Goal: Book appointment/travel/reservation

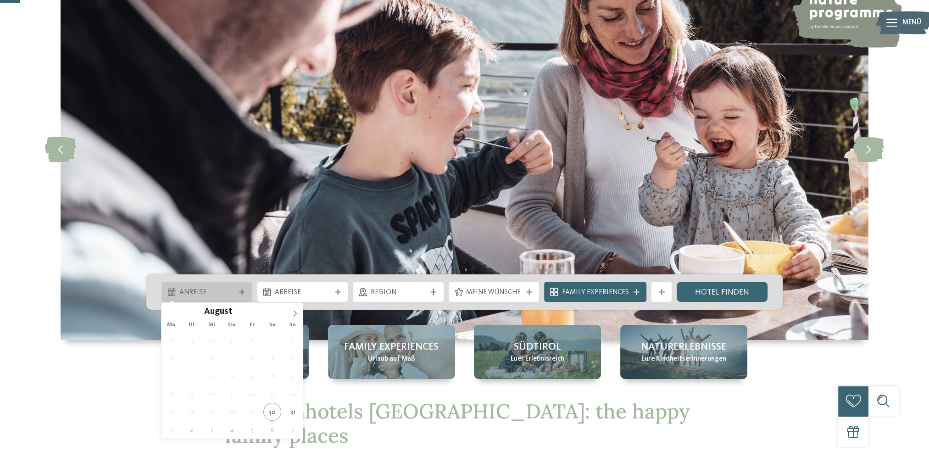
click at [243, 290] on icon at bounding box center [242, 292] width 6 height 6
click at [295, 313] on icon at bounding box center [295, 313] width 6 height 6
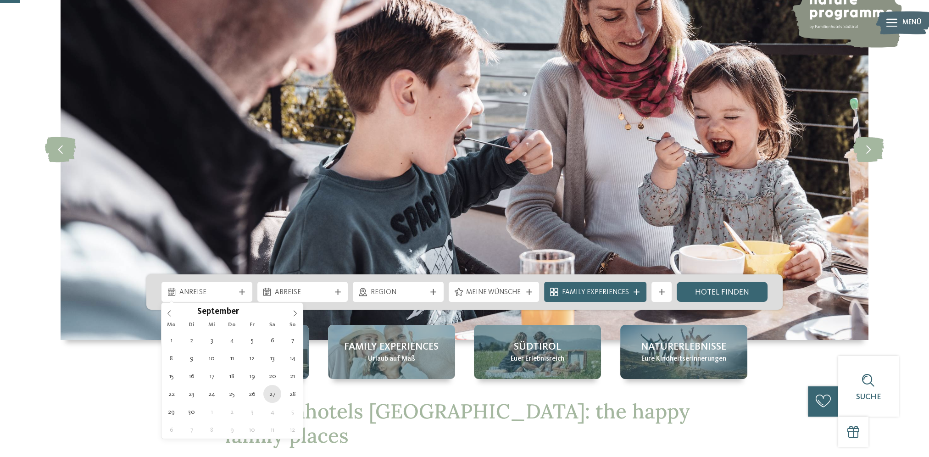
type div "[DATE]"
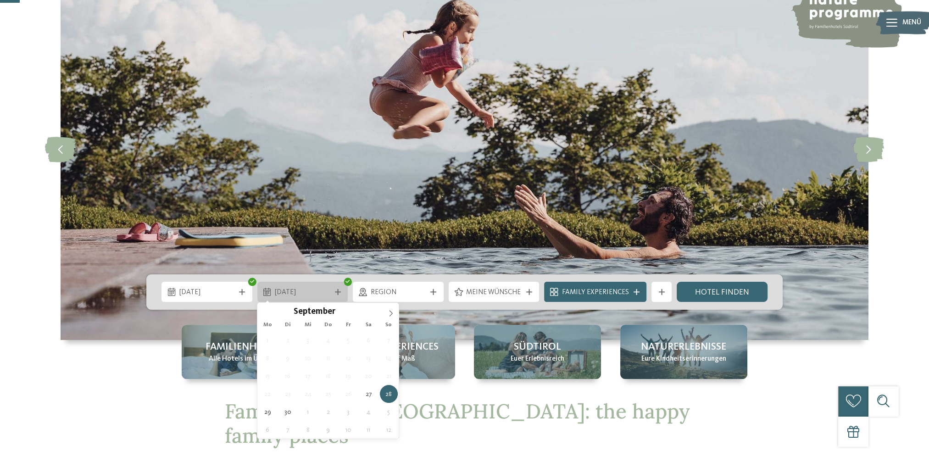
click at [307, 292] on span "[DATE]" at bounding box center [303, 293] width 56 height 10
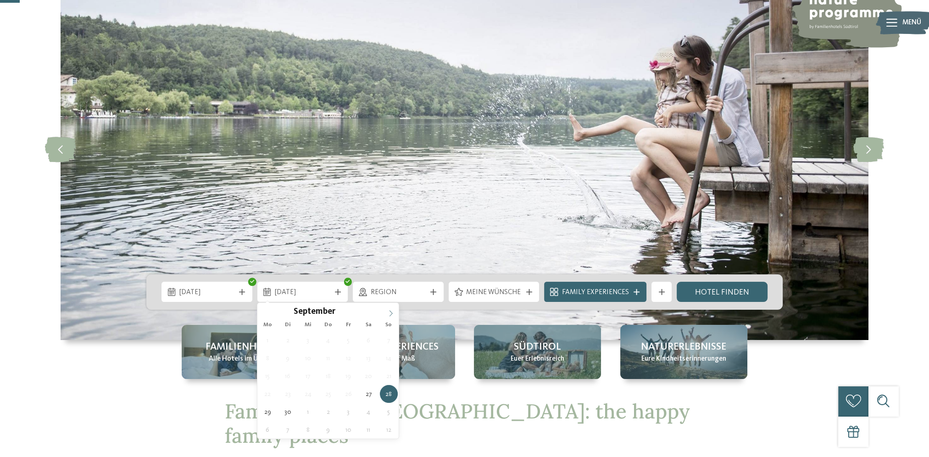
click at [392, 313] on icon at bounding box center [391, 314] width 3 height 6
type div "[DATE]"
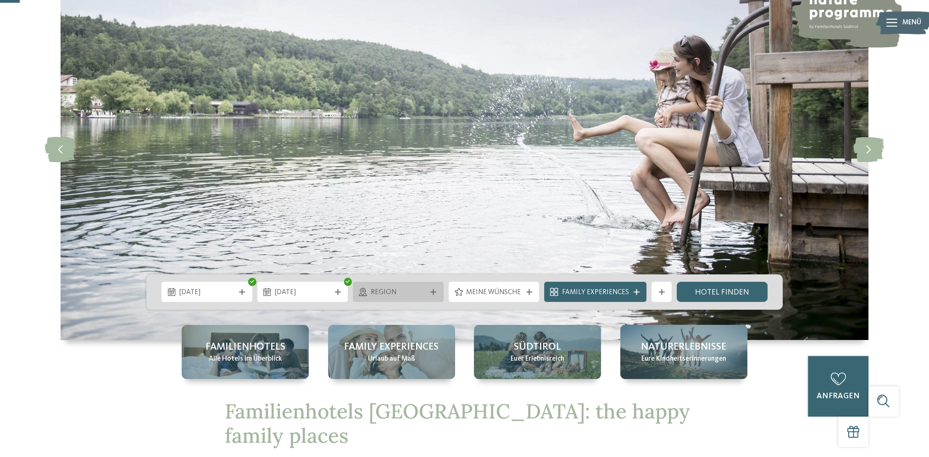
click at [433, 290] on icon at bounding box center [433, 292] width 6 height 6
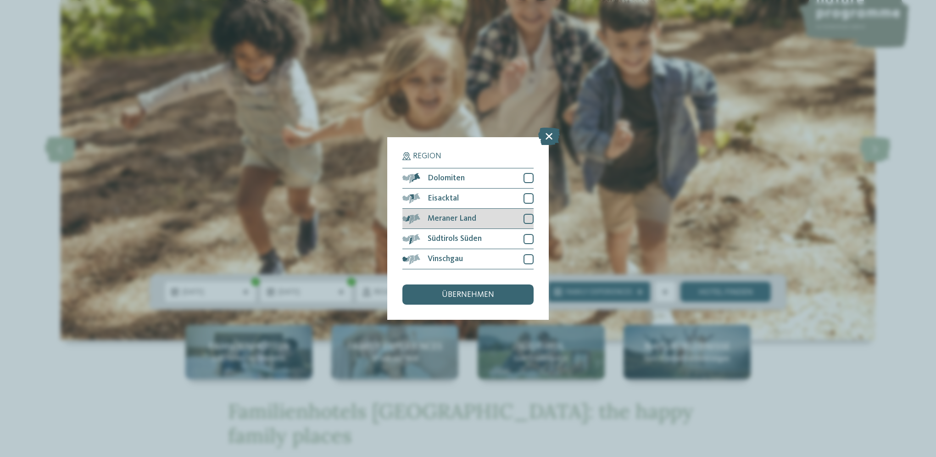
click at [528, 216] on div at bounding box center [529, 219] width 10 height 10
click at [472, 293] on span "übernehmen" at bounding box center [468, 295] width 52 height 8
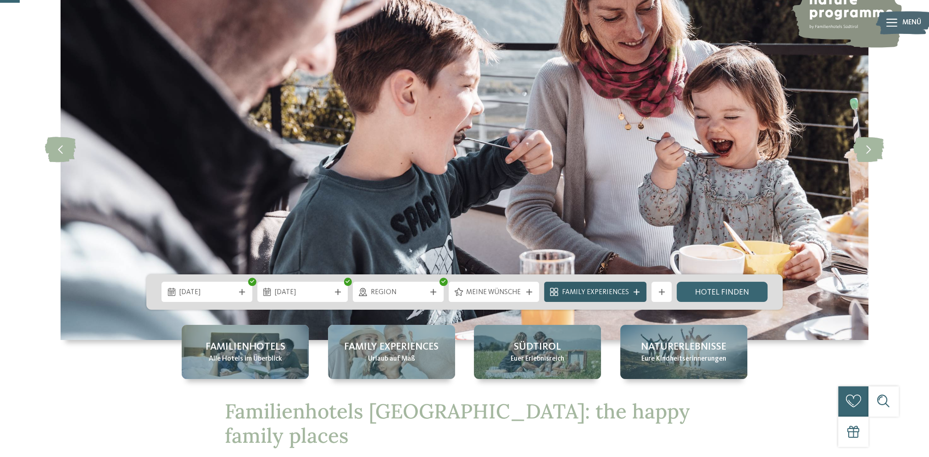
click at [627, 291] on span "Family Experiences" at bounding box center [595, 293] width 67 height 10
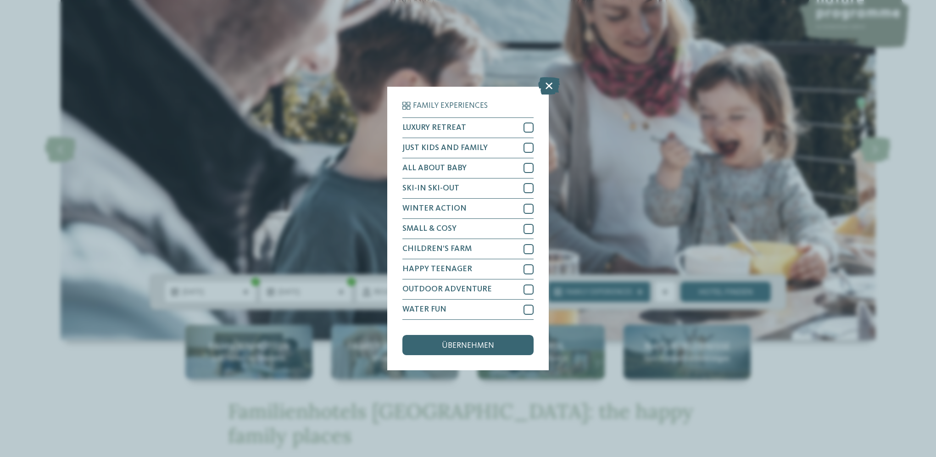
click at [551, 81] on icon at bounding box center [549, 85] width 22 height 17
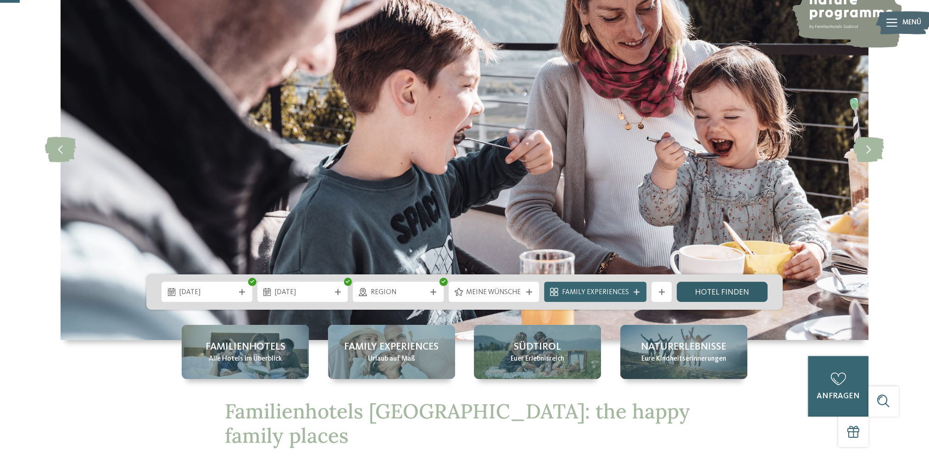
click at [720, 290] on link "Hotel finden" at bounding box center [722, 292] width 91 height 20
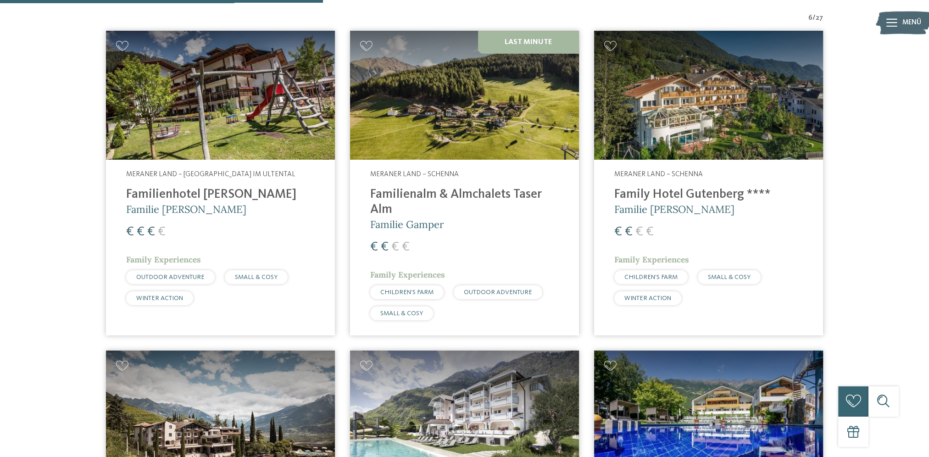
scroll to position [336, 0]
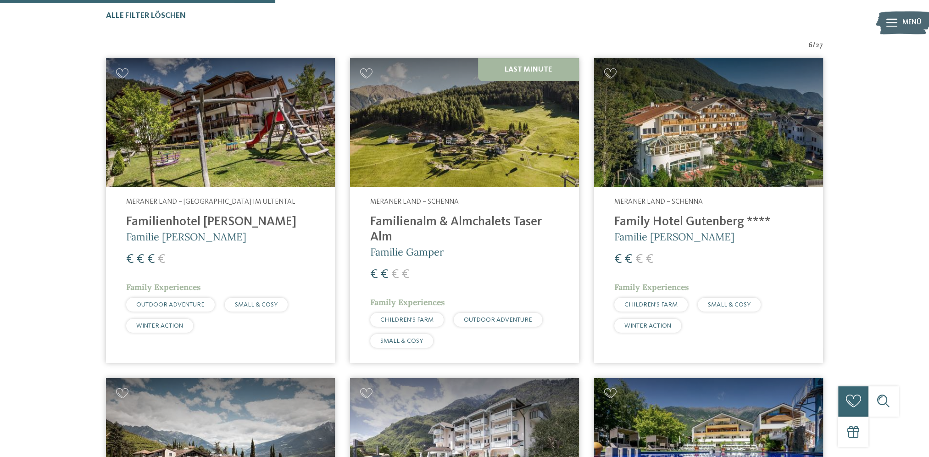
click at [430, 163] on img at bounding box center [464, 122] width 229 height 129
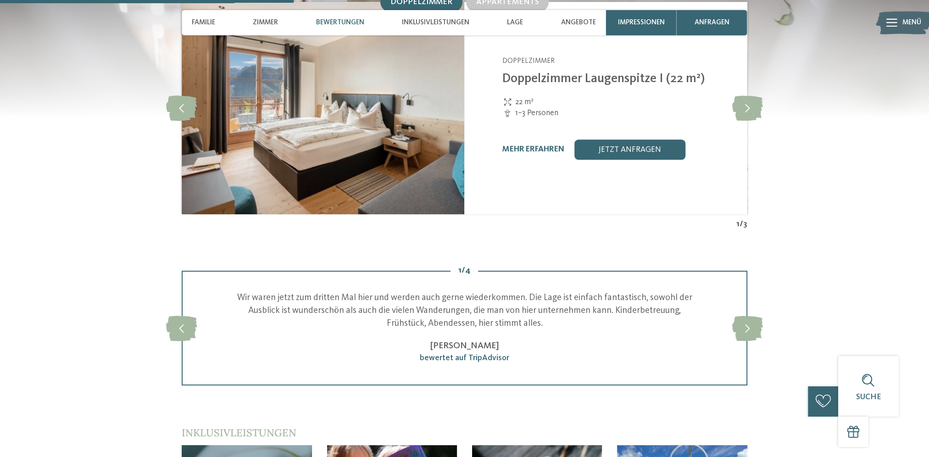
scroll to position [1055, 0]
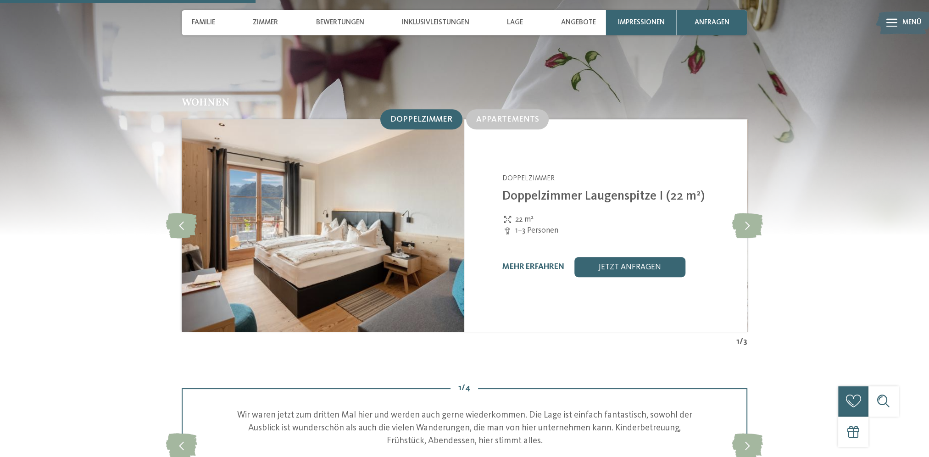
click at [423, 116] on span "Doppelzimmer" at bounding box center [422, 120] width 62 height 8
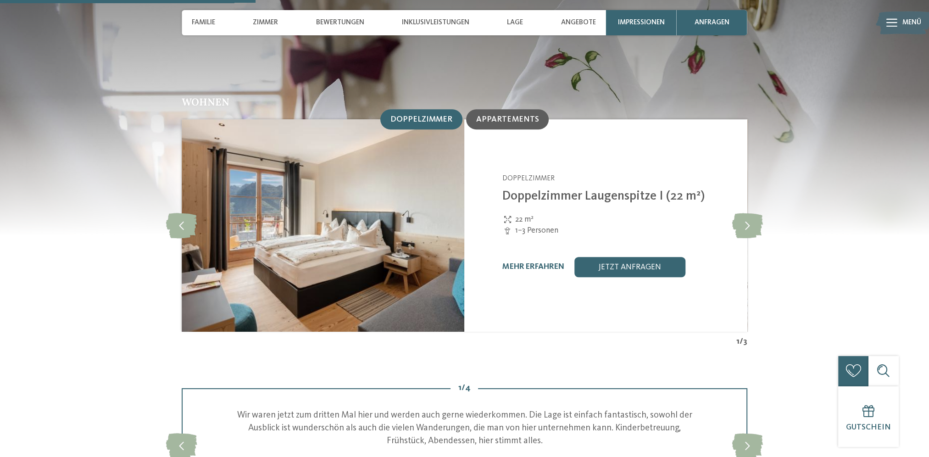
click at [508, 116] on span "Appartements" at bounding box center [507, 120] width 62 height 8
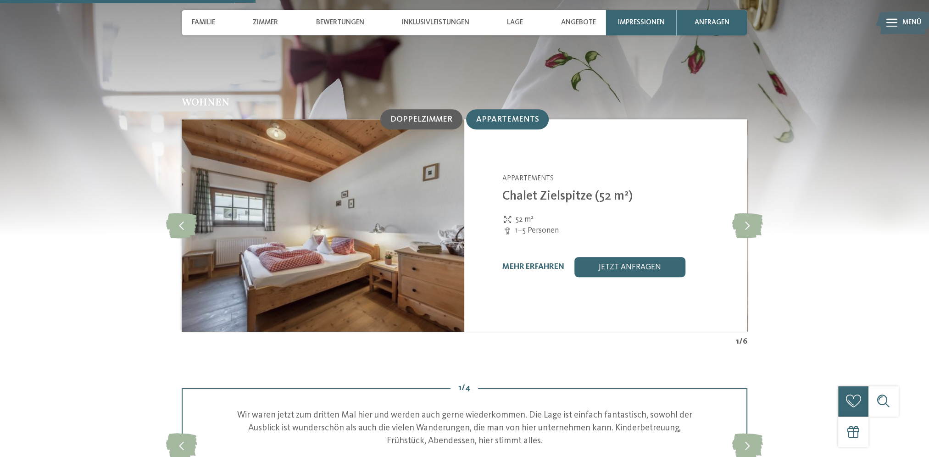
click at [417, 116] on span "Doppelzimmer" at bounding box center [422, 120] width 62 height 8
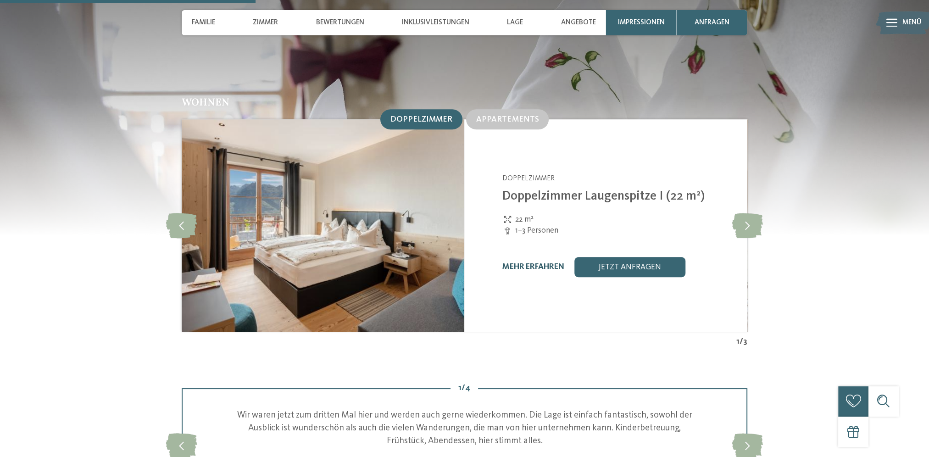
click at [530, 263] on link "mehr erfahren" at bounding box center [533, 267] width 62 height 8
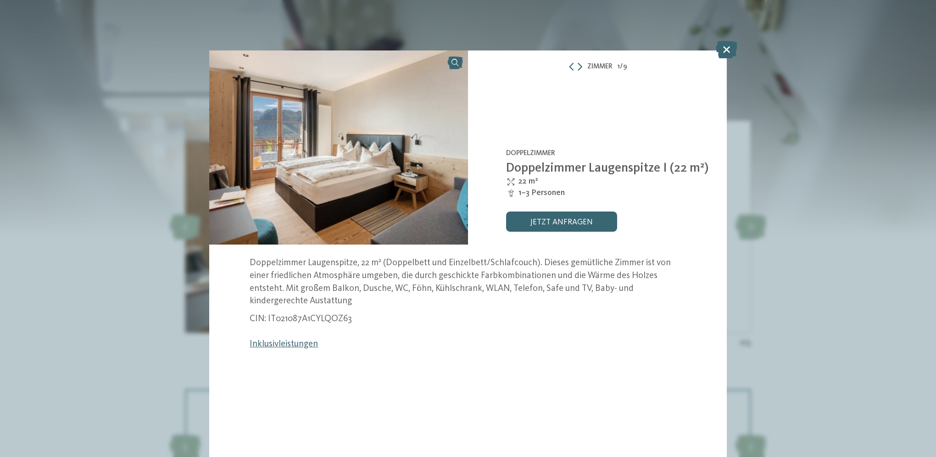
click at [301, 346] on link "Inklusivleistungen" at bounding box center [284, 344] width 68 height 9
click at [727, 47] on icon at bounding box center [727, 49] width 22 height 17
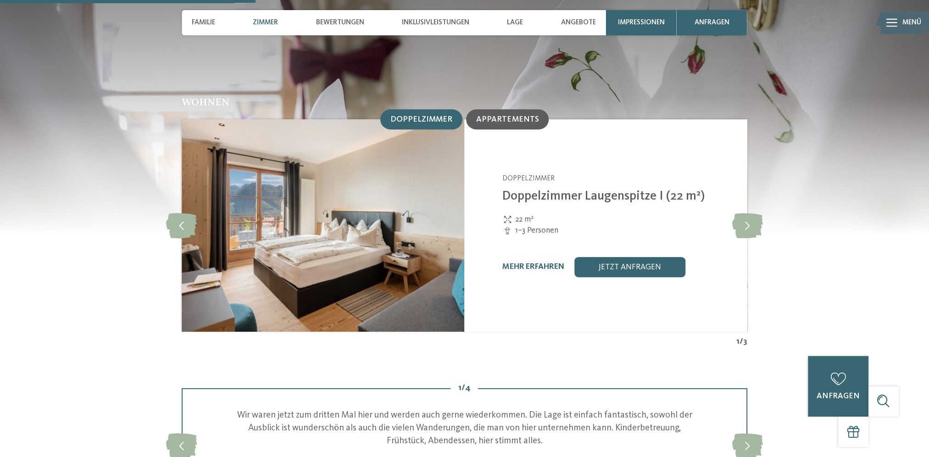
click at [505, 116] on span "Appartements" at bounding box center [507, 120] width 62 height 8
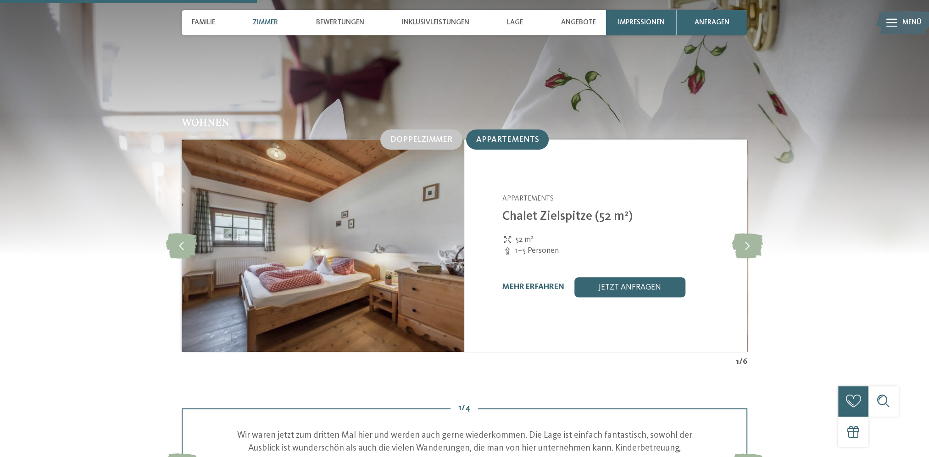
scroll to position [1010, 0]
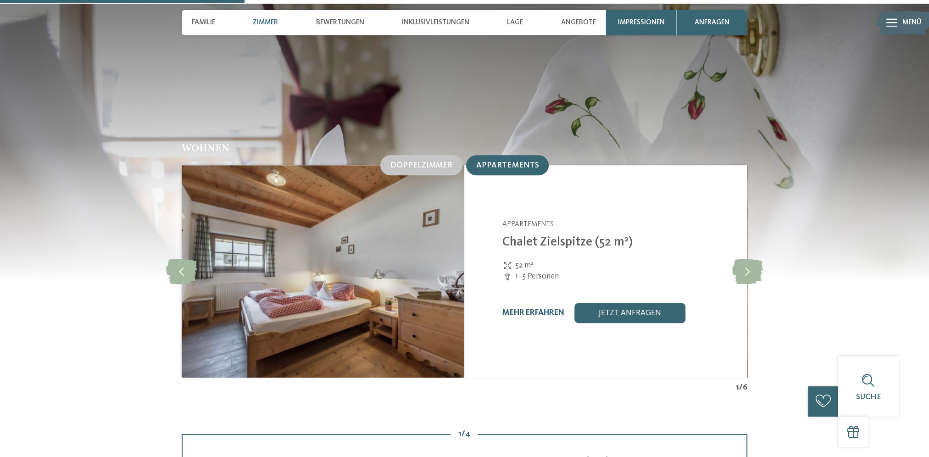
click at [519, 309] on link "mehr erfahren" at bounding box center [533, 313] width 62 height 8
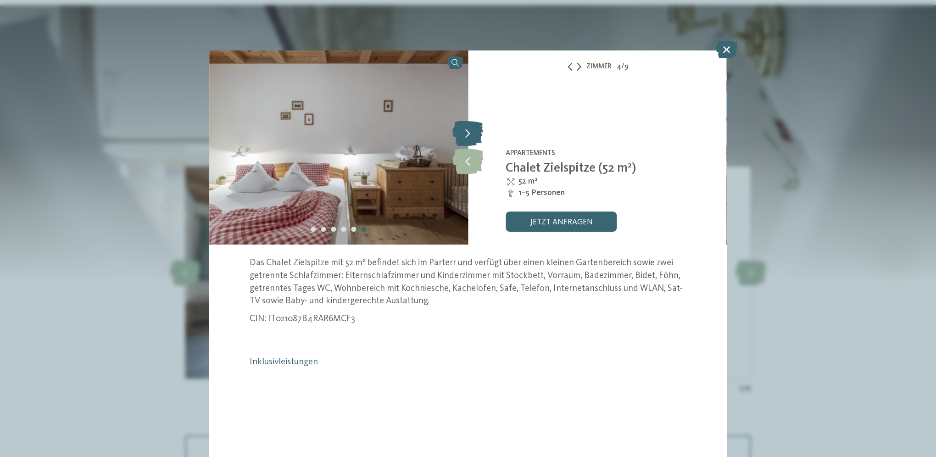
click at [466, 131] on icon at bounding box center [467, 133] width 31 height 25
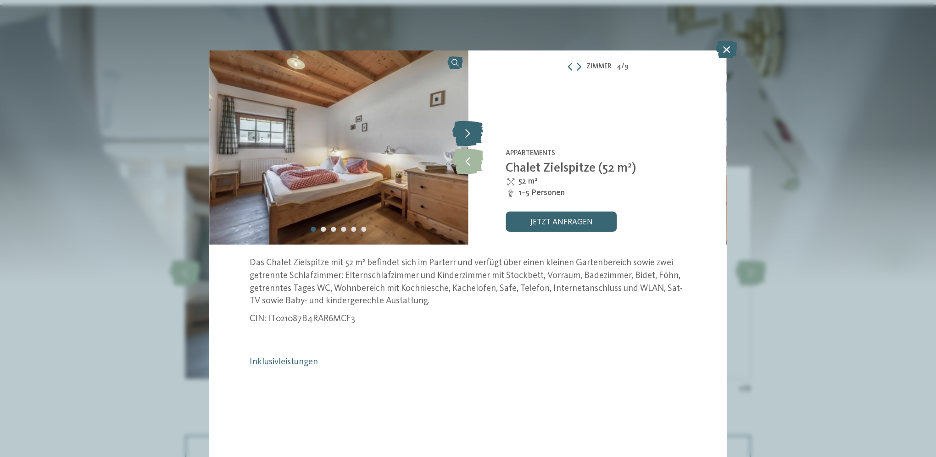
click at [468, 132] on icon at bounding box center [467, 133] width 31 height 25
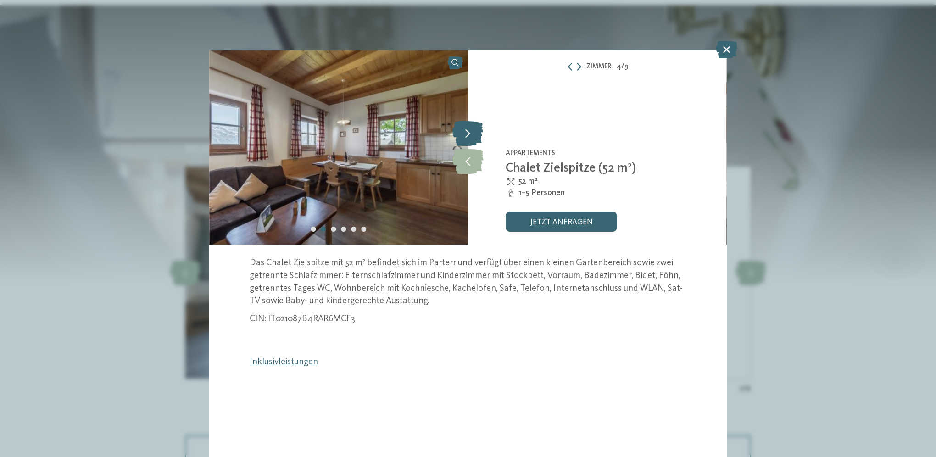
click at [468, 132] on icon at bounding box center [467, 133] width 31 height 25
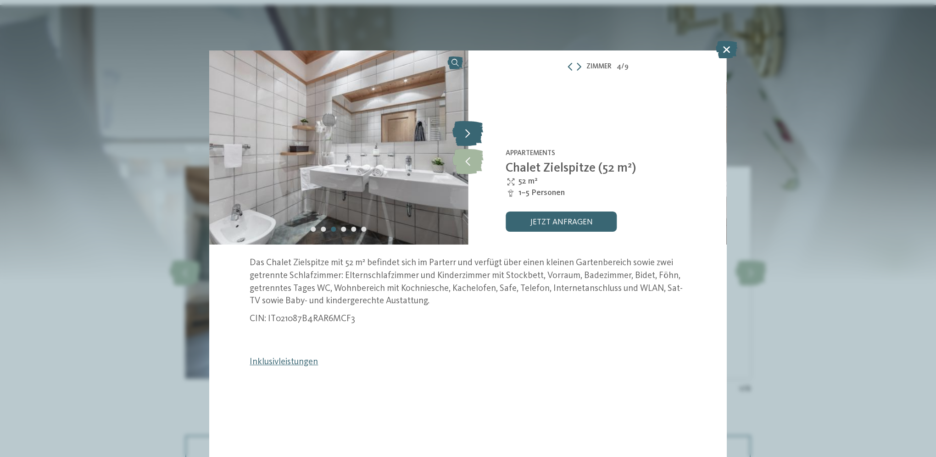
click at [468, 132] on icon at bounding box center [467, 133] width 31 height 25
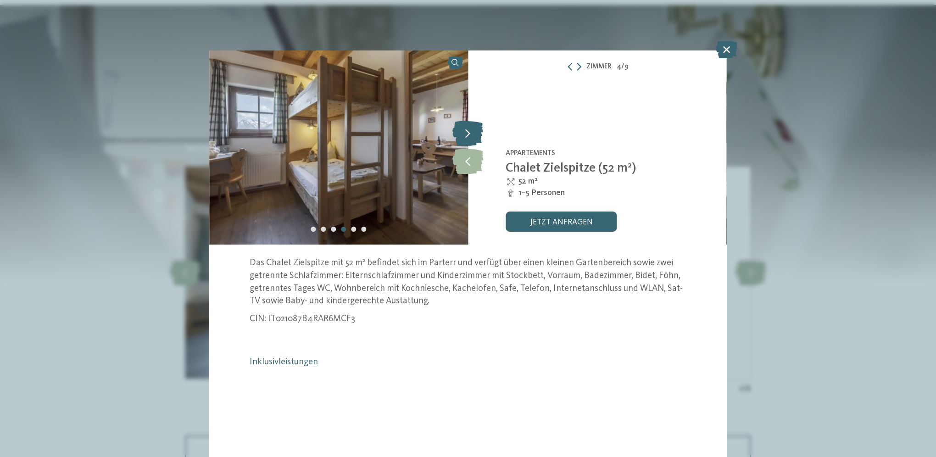
click at [469, 132] on icon at bounding box center [467, 133] width 31 height 25
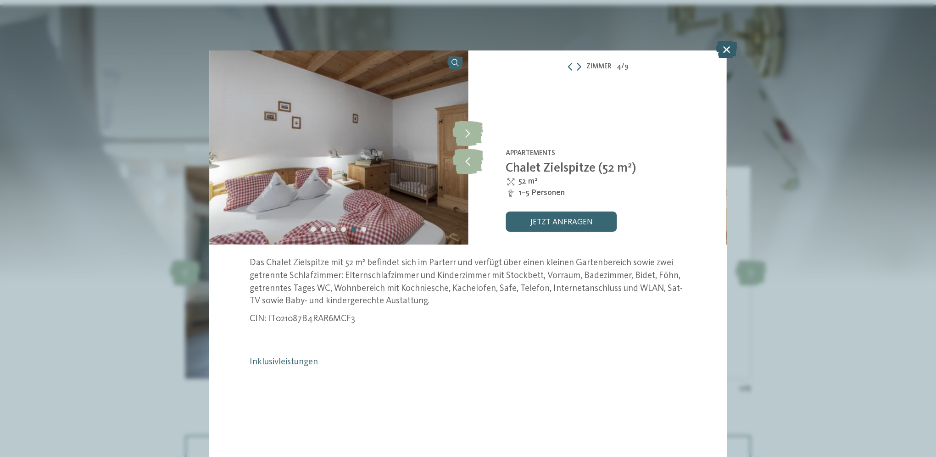
click at [723, 47] on icon at bounding box center [727, 49] width 22 height 17
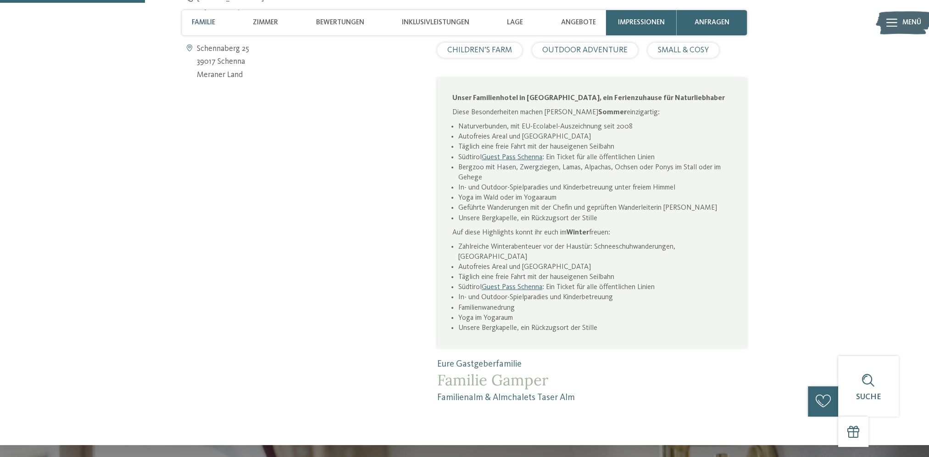
scroll to position [367, 0]
